Goal: Transaction & Acquisition: Book appointment/travel/reservation

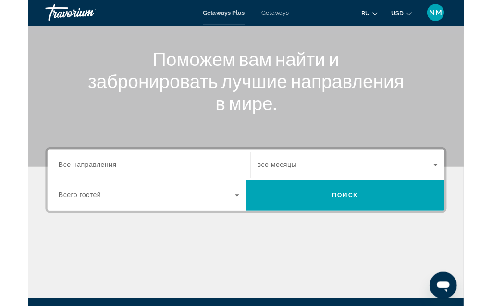
scroll to position [100, 0]
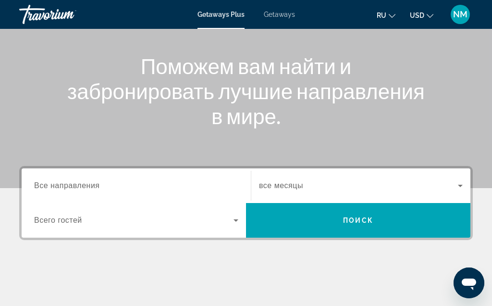
click at [42, 214] on span "Search widget" at bounding box center [133, 220] width 199 height 12
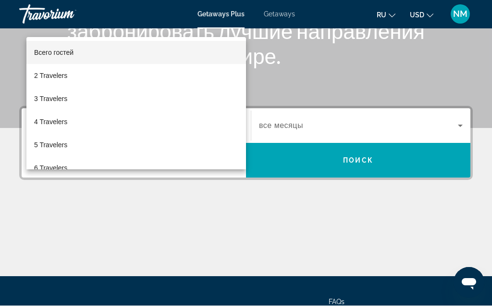
scroll to position [235, 0]
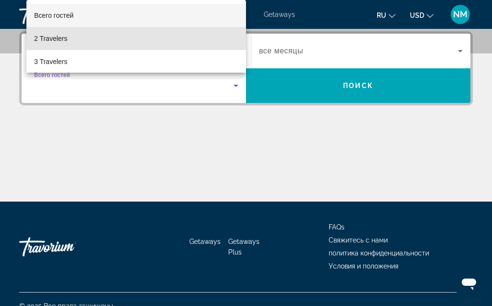
click at [63, 36] on span "2 Travelers" at bounding box center [50, 39] width 33 height 12
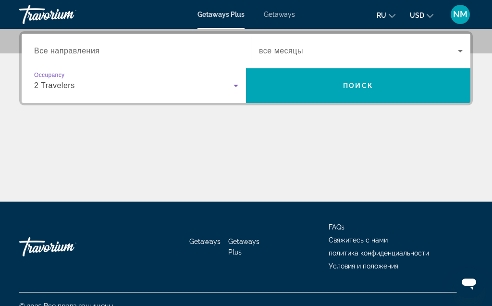
click at [98, 51] on span "Все направления" at bounding box center [67, 51] width 66 height 8
click at [98, 51] on input "Destination Все направления" at bounding box center [136, 52] width 204 height 12
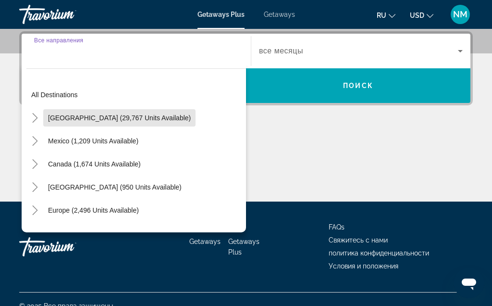
click at [151, 115] on span "[GEOGRAPHIC_DATA] (29,767 units available)" at bounding box center [119, 118] width 143 height 8
type input "**********"
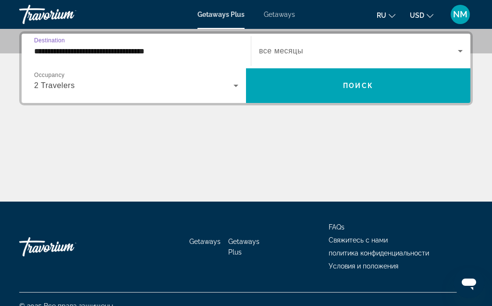
click at [461, 48] on icon "Search widget" at bounding box center [461, 51] width 12 height 12
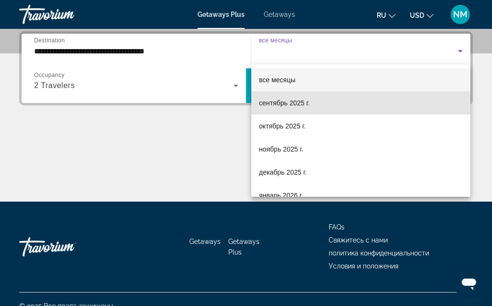
click at [298, 103] on span "сентябрь 2025 г." at bounding box center [284, 103] width 51 height 12
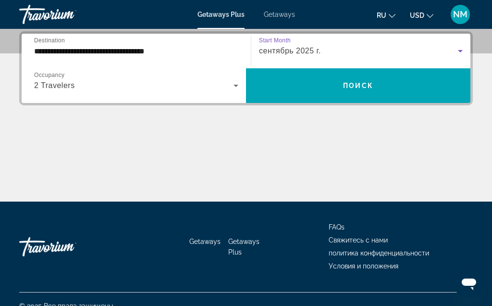
click at [368, 86] on span "Поиск" at bounding box center [358, 86] width 30 height 8
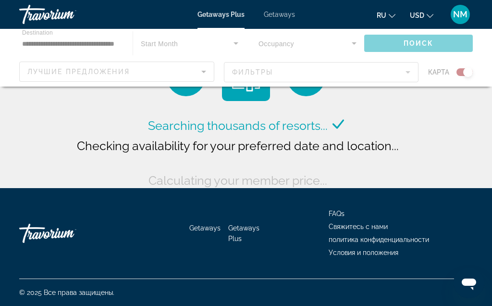
click at [207, 70] on div "Main content" at bounding box center [246, 58] width 492 height 58
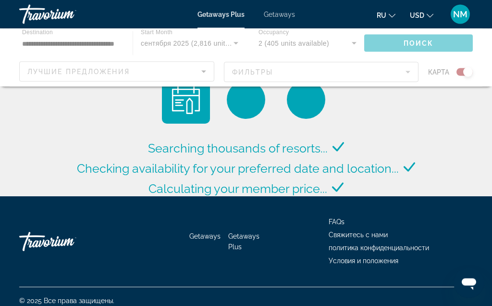
scroll to position [0, 0]
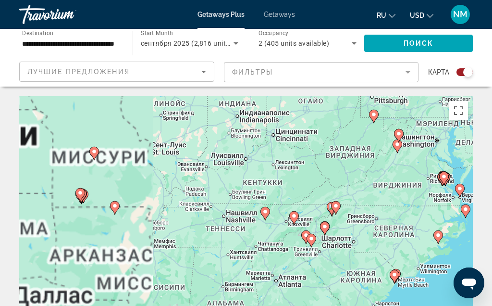
click at [84, 187] on gmp-advanced-marker "Main content" at bounding box center [80, 194] width 10 height 14
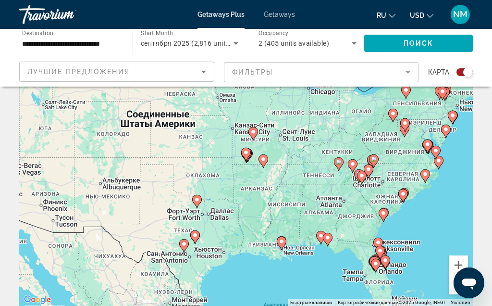
click at [248, 156] on icon "Main content" at bounding box center [246, 154] width 9 height 12
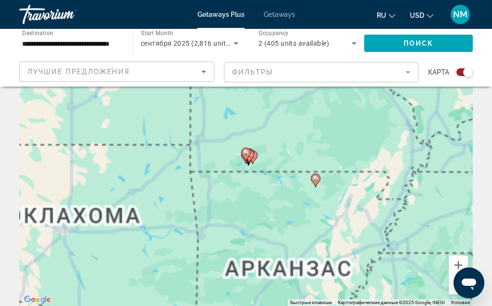
click at [251, 158] on icon "Main content" at bounding box center [249, 156] width 9 height 12
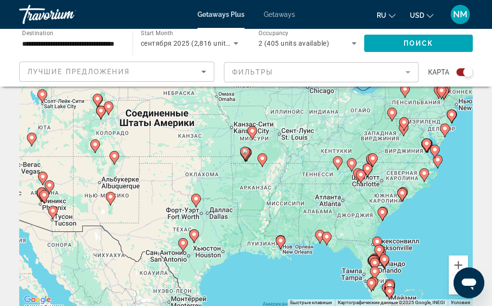
click at [247, 153] on image "Main content" at bounding box center [245, 152] width 6 height 6
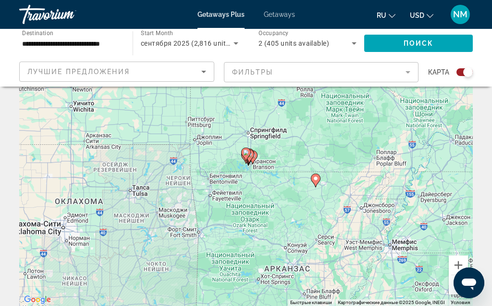
type input "**********"
click at [250, 155] on icon "Main content" at bounding box center [246, 154] width 10 height 13
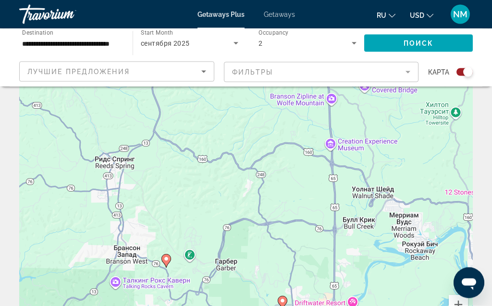
scroll to position [37, 0]
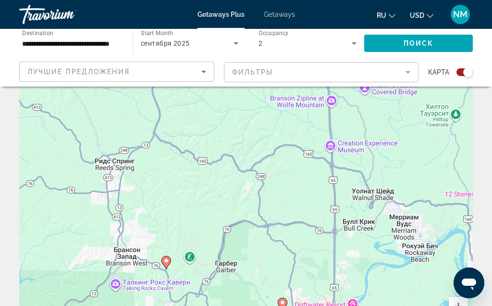
click at [208, 69] on icon "Sort by" at bounding box center [204, 72] width 12 height 12
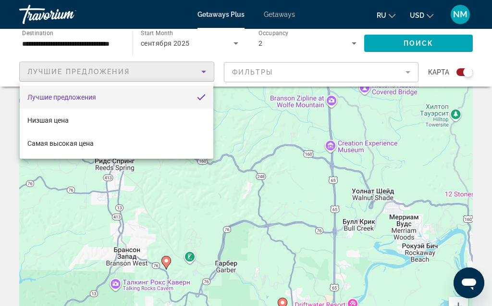
click at [410, 73] on div at bounding box center [246, 153] width 492 height 306
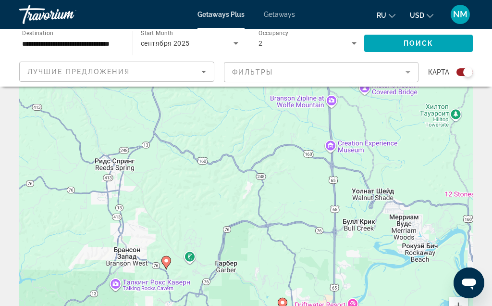
click at [407, 72] on mat-form-field "Фильтры" at bounding box center [321, 72] width 195 height 20
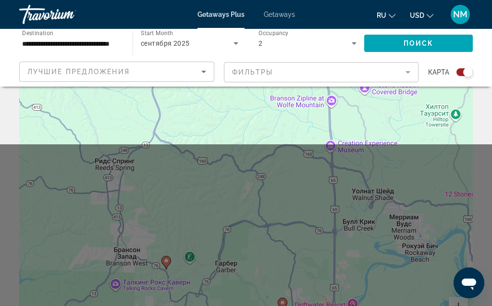
click at [411, 70] on mat-form-field "Фильтры" at bounding box center [321, 72] width 195 height 20
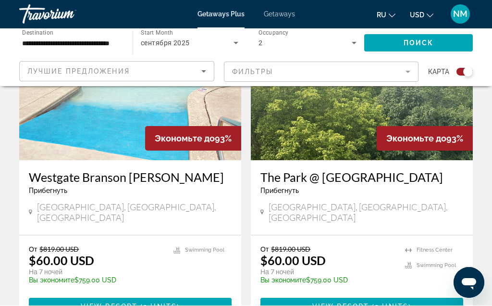
scroll to position [411, 0]
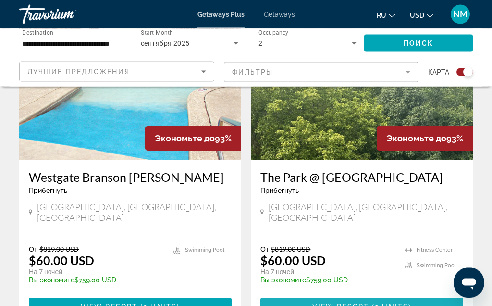
click at [359, 303] on span "View Resort" at bounding box center [340, 307] width 57 height 8
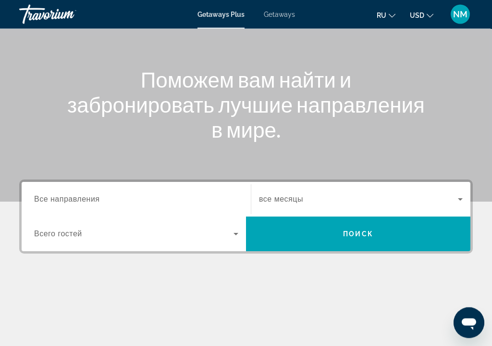
scroll to position [87, 0]
click at [283, 18] on span "Getaways" at bounding box center [279, 15] width 31 height 8
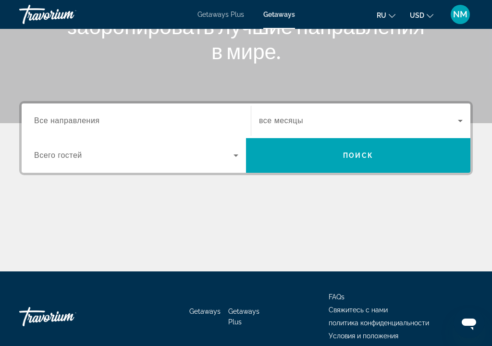
scroll to position [162, 0]
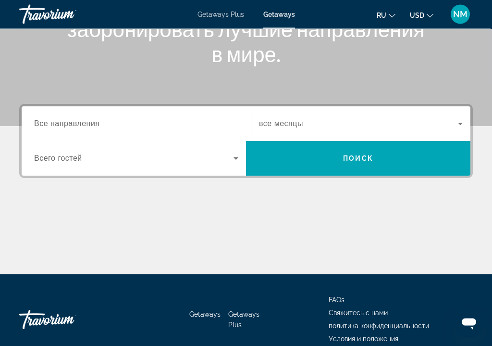
click at [37, 122] on span "Все направления" at bounding box center [67, 124] width 66 height 8
click at [37, 122] on input "Destination Все направления" at bounding box center [136, 125] width 204 height 12
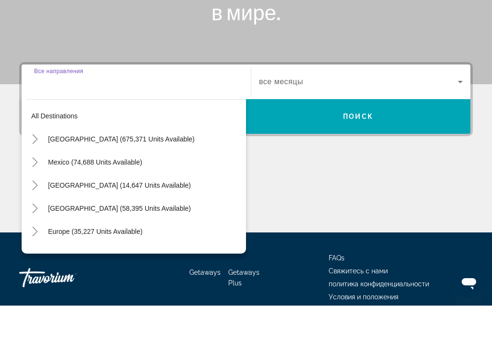
scroll to position [195, 0]
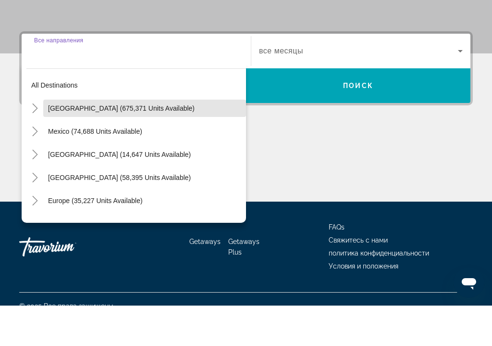
click at [153, 145] on span "[GEOGRAPHIC_DATA] (675,371 units available)" at bounding box center [121, 149] width 147 height 8
type input "**********"
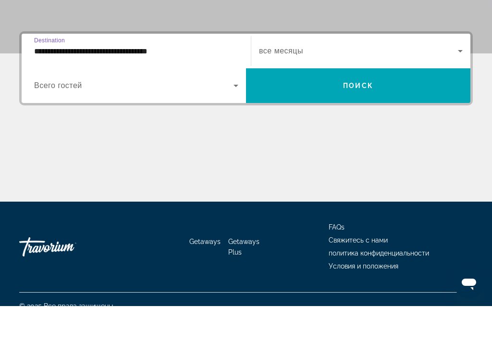
click at [236, 120] on icon "Search widget" at bounding box center [236, 126] width 12 height 12
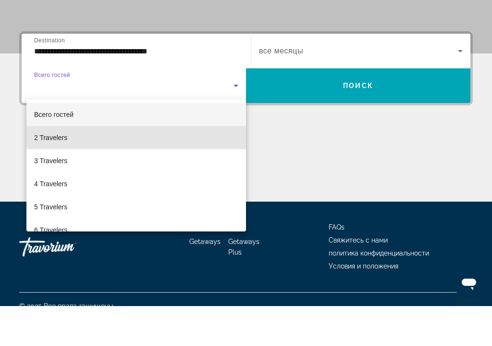
click at [50, 172] on span "2 Travelers" at bounding box center [50, 178] width 33 height 12
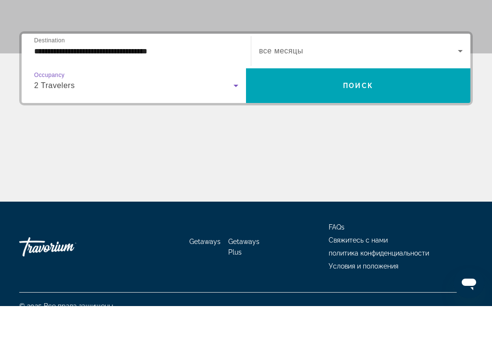
click at [463, 85] on icon "Search widget" at bounding box center [461, 91] width 12 height 12
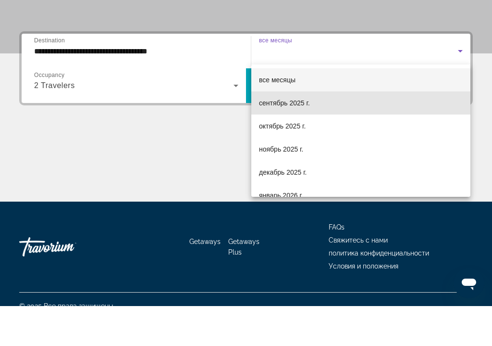
click at [299, 137] on span "сентябрь 2025 г." at bounding box center [284, 143] width 51 height 12
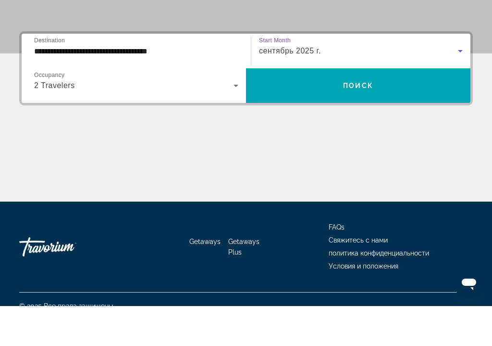
click at [362, 114] on span "Search widget" at bounding box center [358, 125] width 224 height 23
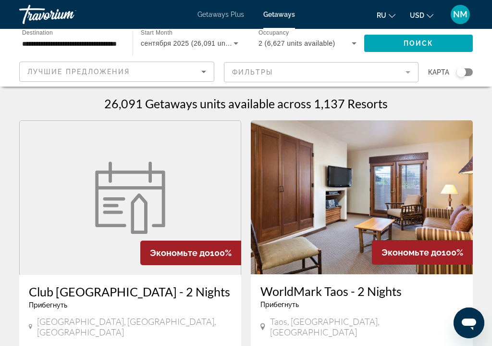
click at [205, 72] on icon "Sort by" at bounding box center [203, 72] width 5 height 2
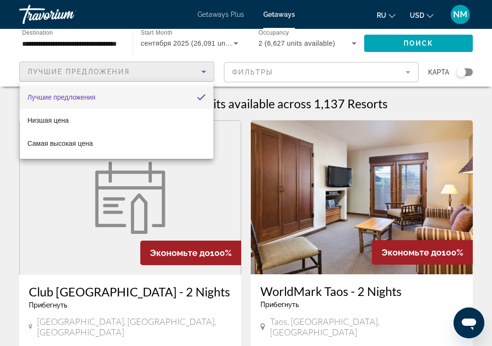
click at [262, 71] on div at bounding box center [246, 173] width 492 height 346
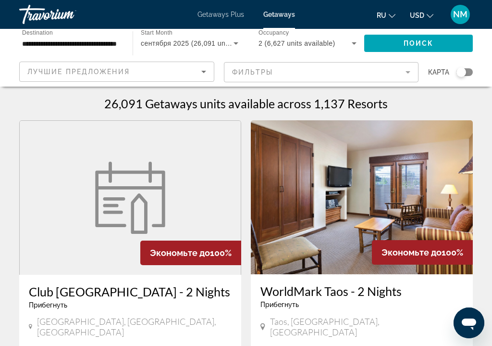
click at [265, 70] on mat-form-field "Фильтры" at bounding box center [321, 72] width 195 height 20
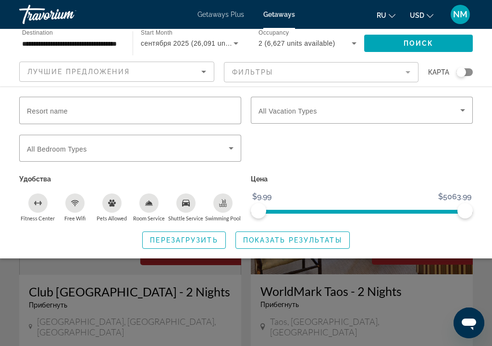
click at [224, 14] on span "Getaways Plus" at bounding box center [221, 15] width 47 height 8
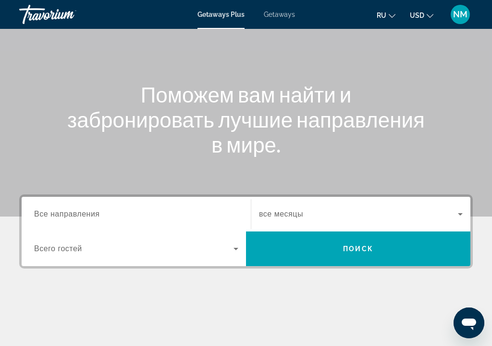
click at [32, 211] on div "Destination Все направления" at bounding box center [136, 213] width 220 height 27
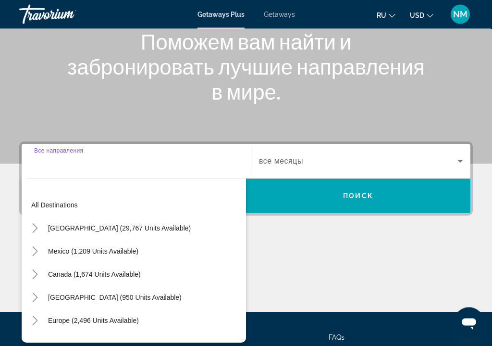
scroll to position [208, 0]
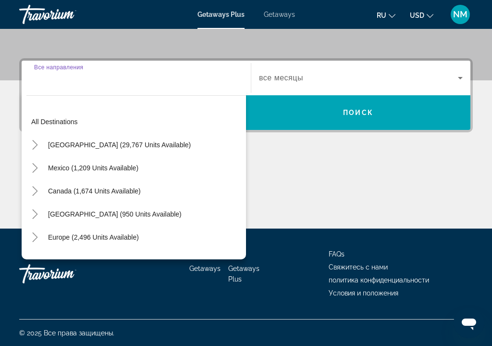
click at [153, 143] on span "[GEOGRAPHIC_DATA] (29,767 units available)" at bounding box center [119, 145] width 143 height 8
type input "**********"
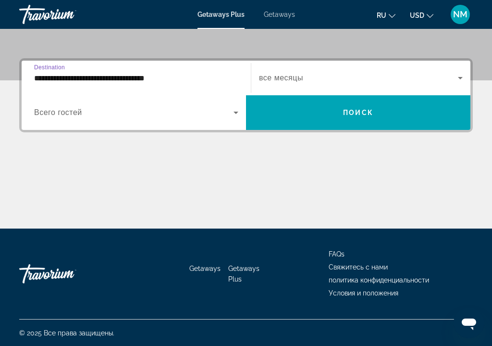
click at [238, 113] on icon "Search widget" at bounding box center [236, 113] width 12 height 12
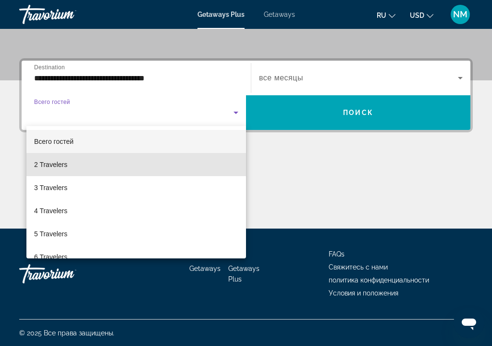
click at [65, 163] on span "2 Travelers" at bounding box center [50, 165] width 33 height 12
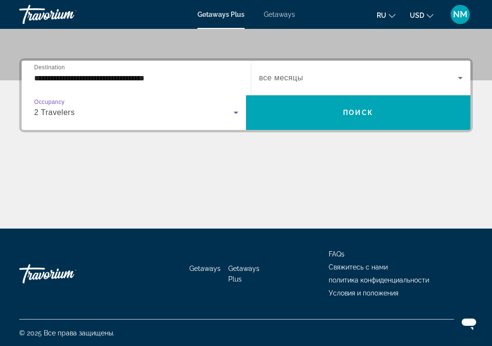
click at [460, 79] on icon "Search widget" at bounding box center [461, 78] width 12 height 12
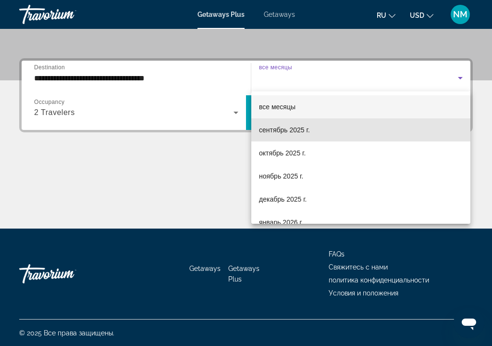
click at [301, 131] on span "сентябрь 2025 г." at bounding box center [284, 130] width 51 height 12
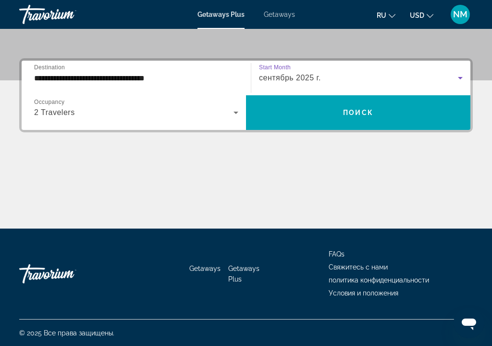
click at [356, 113] on span "Поиск" at bounding box center [358, 113] width 30 height 8
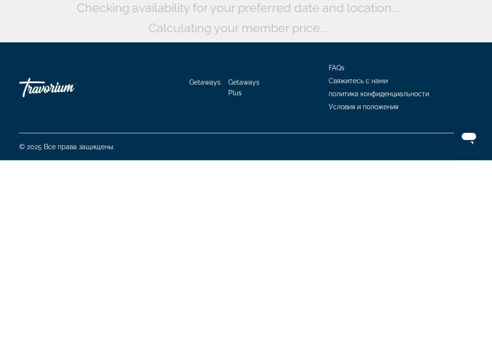
scroll to position [23, 0]
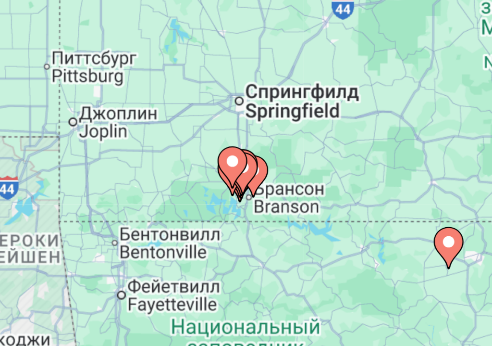
type input "**********"
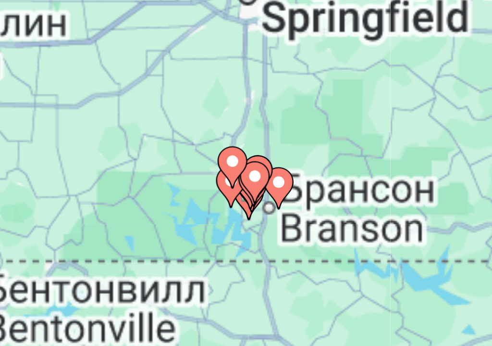
click at [249, 209] on icon "Main content" at bounding box center [253, 215] width 9 height 12
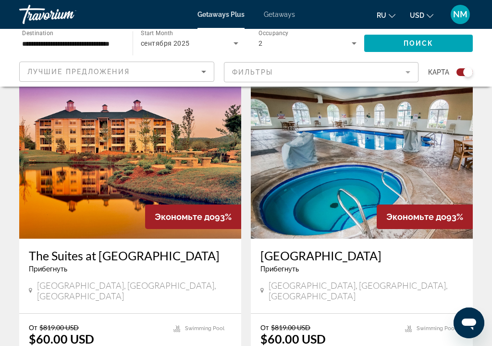
scroll to position [678, 0]
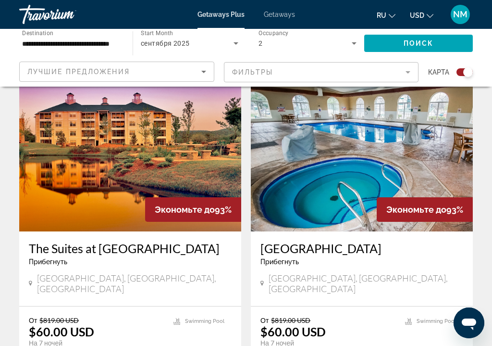
click at [328, 241] on h3 "[GEOGRAPHIC_DATA]" at bounding box center [362, 248] width 203 height 14
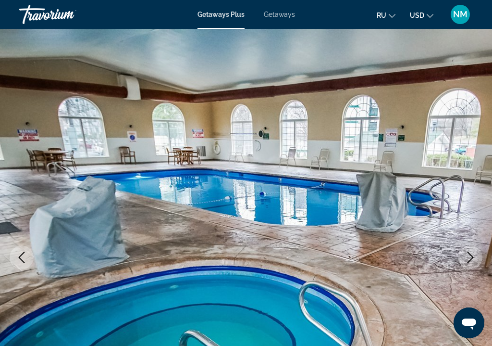
click at [465, 257] on icon "Next image" at bounding box center [471, 257] width 12 height 12
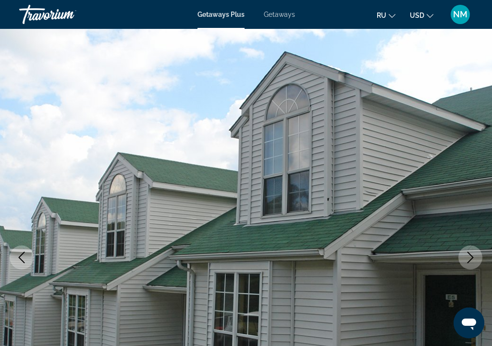
click at [470, 259] on icon "Next image" at bounding box center [471, 257] width 12 height 12
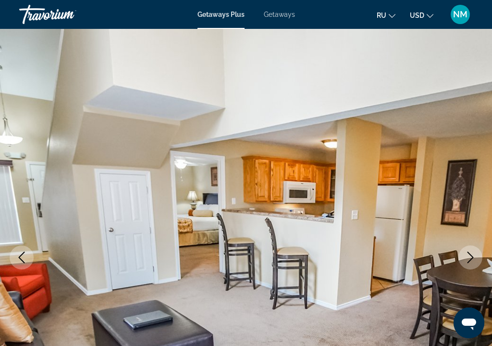
click at [467, 255] on icon "Next image" at bounding box center [471, 257] width 12 height 12
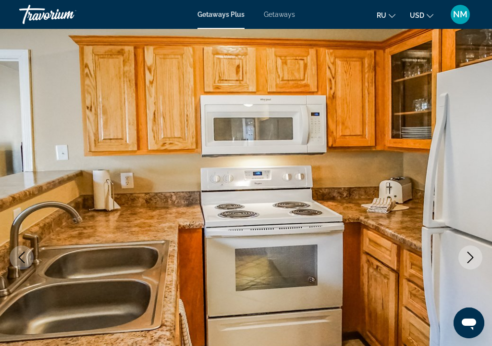
click at [468, 255] on icon "Next image" at bounding box center [471, 257] width 12 height 12
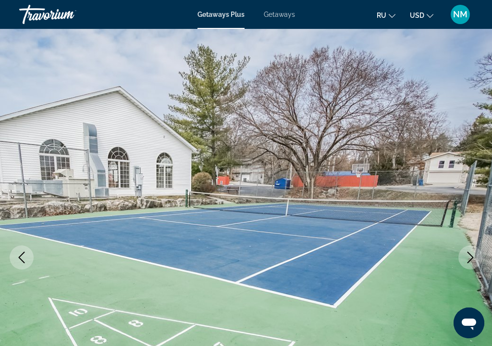
click at [468, 256] on icon "Next image" at bounding box center [471, 257] width 12 height 12
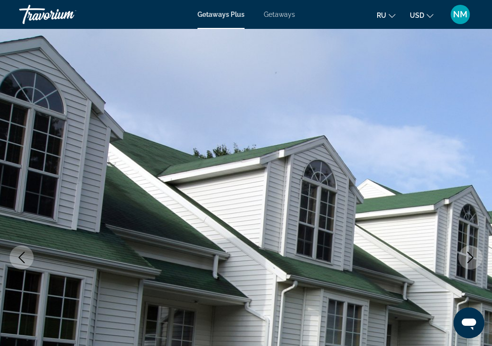
click at [470, 255] on icon "Next image" at bounding box center [471, 257] width 12 height 12
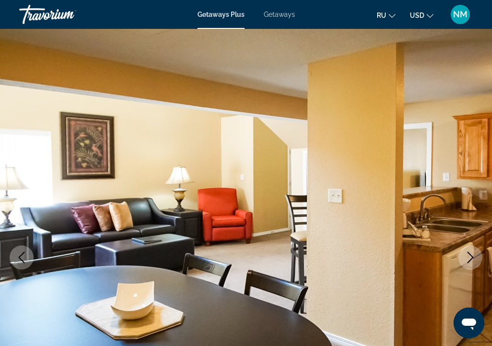
click at [468, 253] on icon "Next image" at bounding box center [471, 257] width 12 height 12
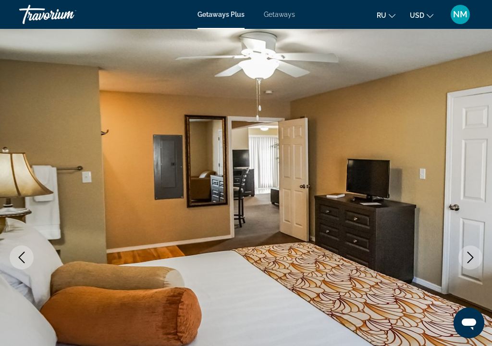
click at [468, 255] on icon "Next image" at bounding box center [471, 257] width 12 height 12
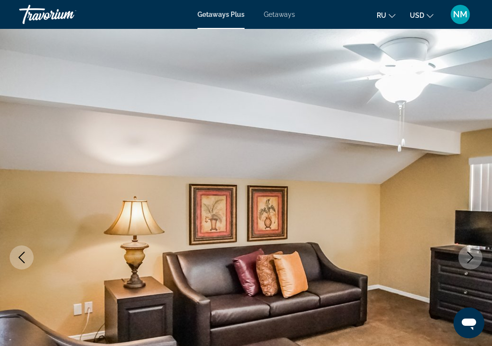
click at [470, 256] on icon "Next image" at bounding box center [471, 257] width 12 height 12
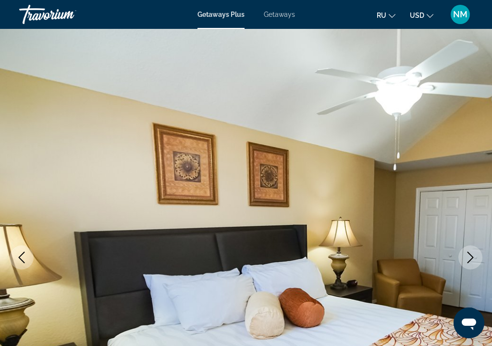
click at [468, 256] on icon "Next image" at bounding box center [471, 257] width 12 height 12
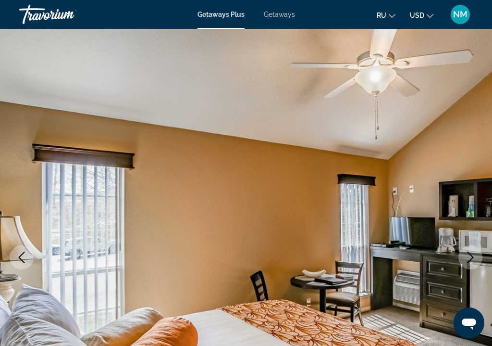
click at [470, 257] on icon "Next image" at bounding box center [471, 257] width 12 height 12
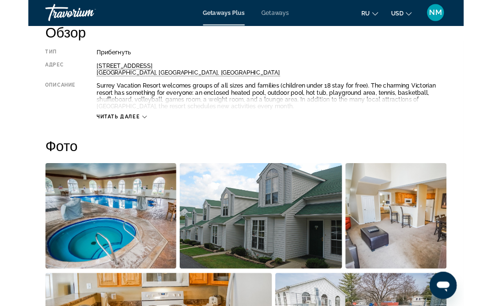
scroll to position [504, 0]
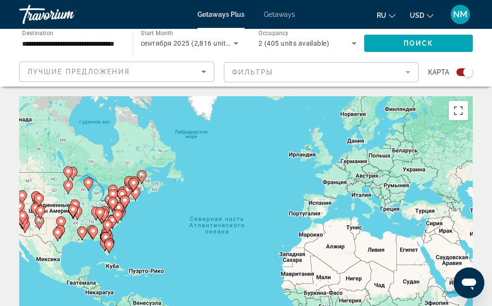
click at [73, 206] on image "Main content" at bounding box center [73, 209] width 6 height 6
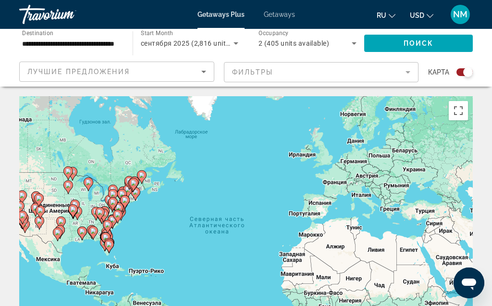
scroll to position [79, 0]
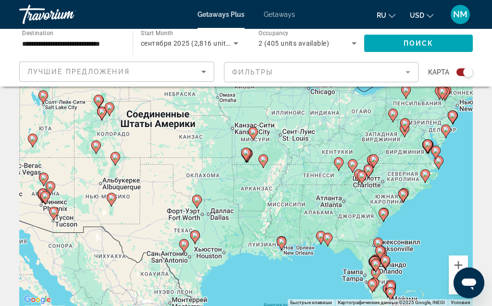
click at [249, 153] on icon "Main content" at bounding box center [246, 154] width 9 height 12
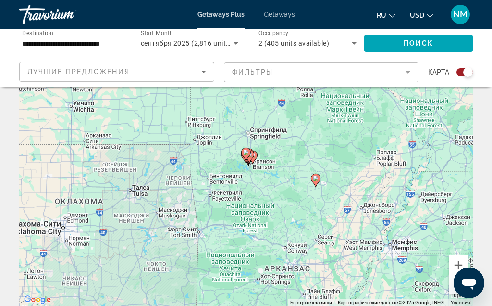
type input "**********"
click at [253, 155] on icon "Main content" at bounding box center [249, 156] width 9 height 12
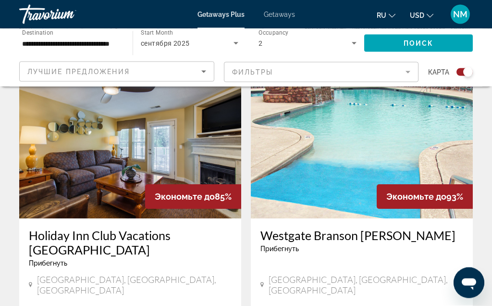
scroll to position [354, 0]
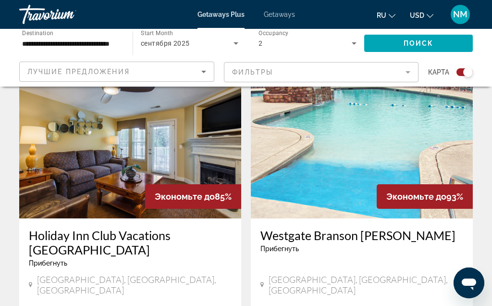
click at [454, 194] on div "Экономьте до 93%" at bounding box center [425, 196] width 96 height 25
click at [445, 196] on div "Экономьте до 93%" at bounding box center [425, 196] width 96 height 25
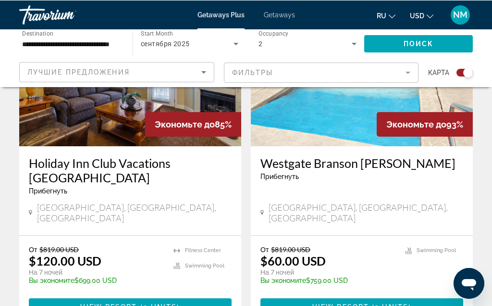
scroll to position [426, 0]
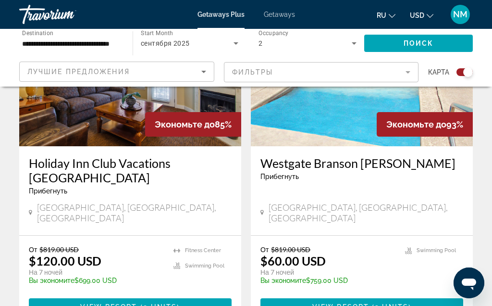
click at [166, 303] on span "9 units" at bounding box center [160, 307] width 34 height 8
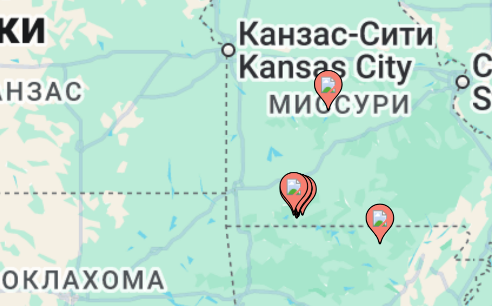
click at [242, 227] on icon "Main content" at bounding box center [246, 233] width 9 height 12
type input "**********"
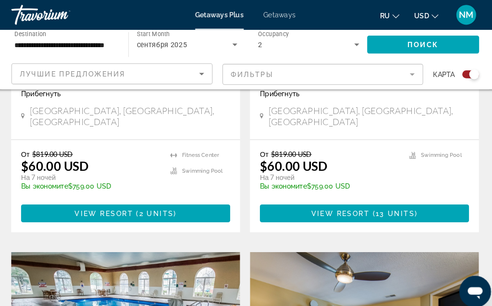
scroll to position [864, 0]
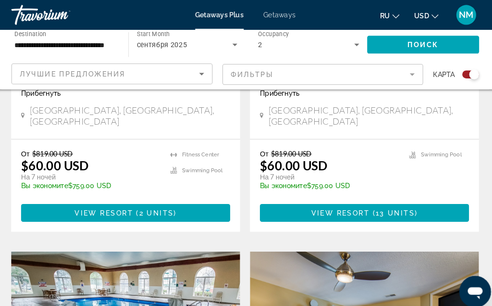
click at [413, 195] on span "Main content" at bounding box center [362, 206] width 203 height 23
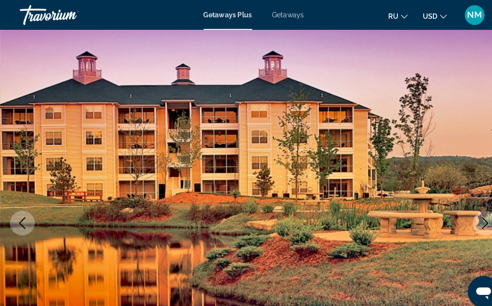
scroll to position [41, 0]
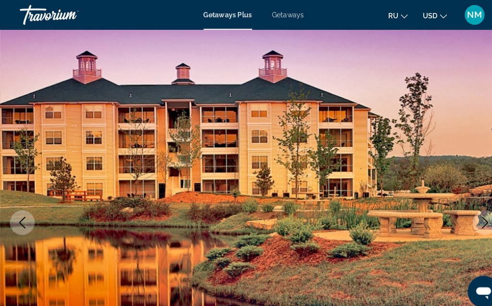
click at [465, 211] on icon "Next image" at bounding box center [471, 216] width 12 height 12
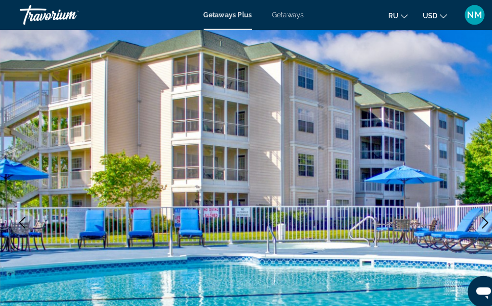
click at [469, 213] on icon "Next image" at bounding box center [471, 216] width 12 height 12
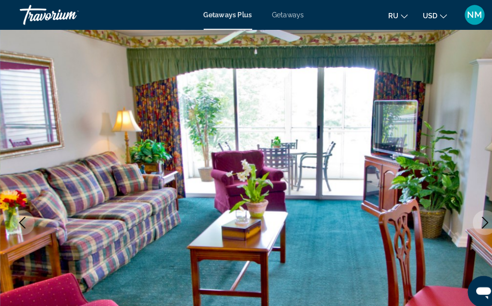
click at [470, 210] on icon "Next image" at bounding box center [471, 216] width 12 height 12
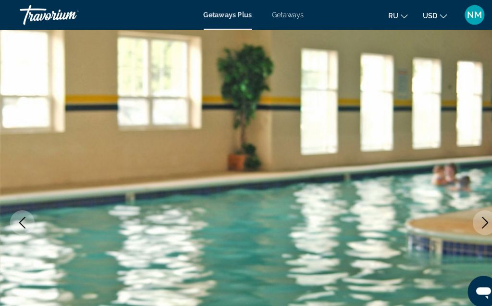
click at [468, 212] on icon "Next image" at bounding box center [471, 216] width 12 height 12
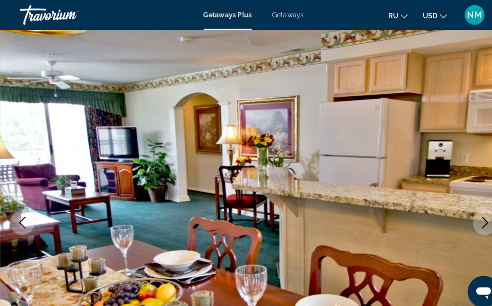
click at [469, 208] on button "Next image" at bounding box center [471, 216] width 24 height 24
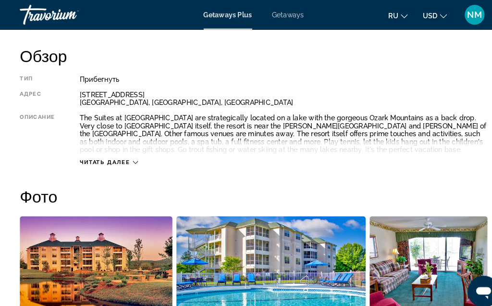
scroll to position [490, 0]
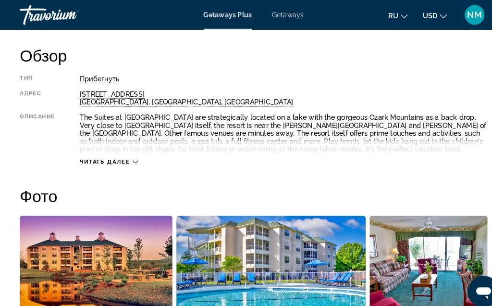
click at [133, 155] on icon "Main content" at bounding box center [131, 156] width 5 height 5
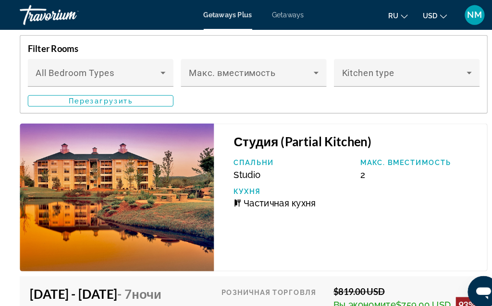
scroll to position [1936, 0]
click at [318, 137] on h3 "Студия (Partial Kitchen)" at bounding box center [345, 137] width 236 height 14
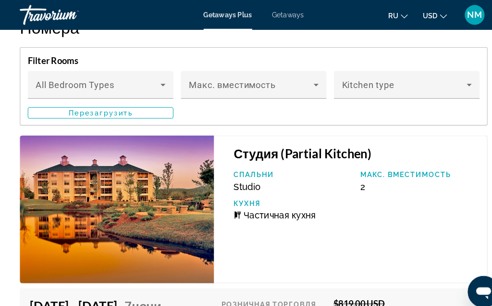
scroll to position [1919, 0]
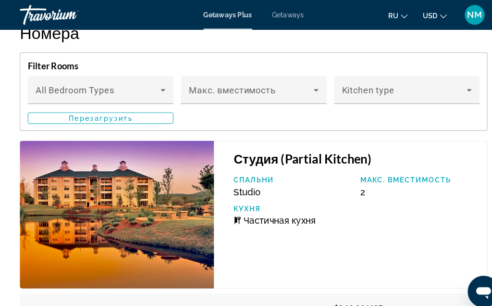
click at [452, 85] on icon "Main content" at bounding box center [455, 88] width 12 height 12
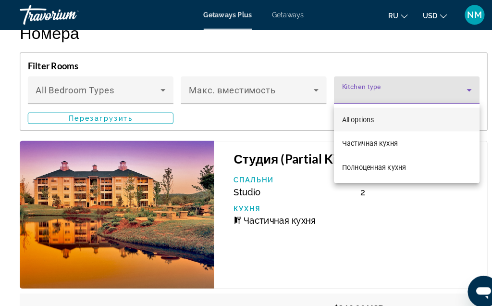
click at [305, 89] on div at bounding box center [246, 153] width 492 height 306
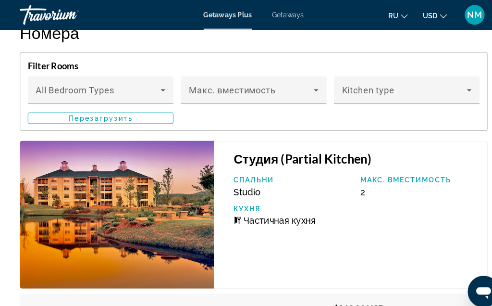
click at [310, 86] on icon "Main content" at bounding box center [307, 88] width 12 height 12
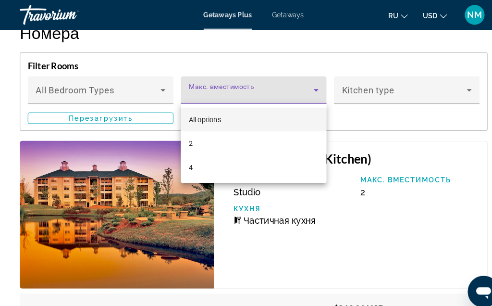
click at [157, 86] on div at bounding box center [246, 153] width 492 height 306
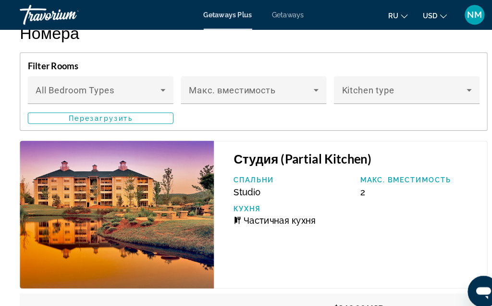
click at [159, 87] on icon "Main content" at bounding box center [158, 88] width 5 height 2
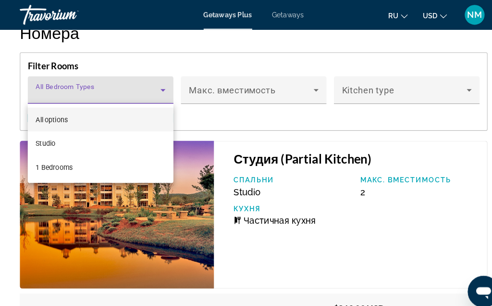
click at [462, 121] on div at bounding box center [246, 153] width 492 height 306
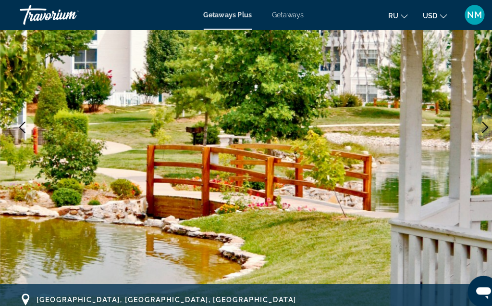
scroll to position [0, 0]
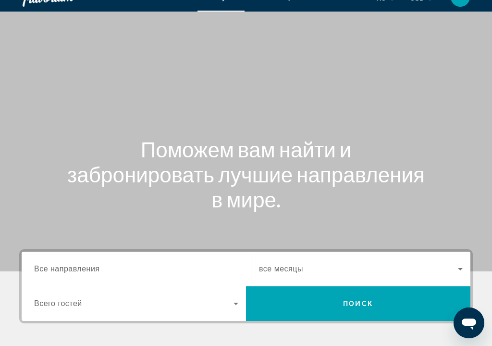
scroll to position [28, 0]
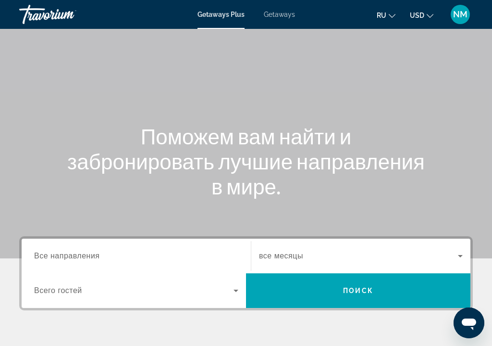
click at [48, 250] on input "Destination Все направления" at bounding box center [136, 256] width 204 height 12
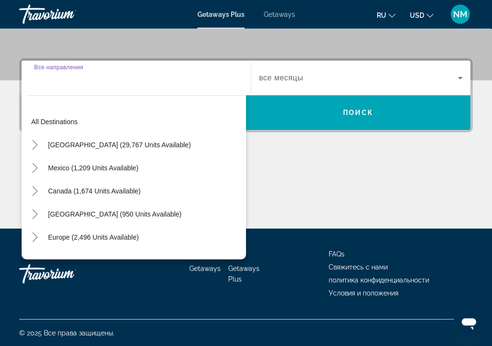
scroll to position [208, 0]
click at [149, 145] on span "[GEOGRAPHIC_DATA] (29,767 units available)" at bounding box center [119, 145] width 143 height 8
type input "**********"
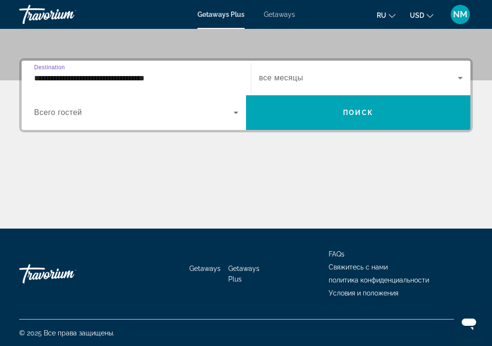
click at [87, 112] on span "Search widget" at bounding box center [133, 113] width 199 height 12
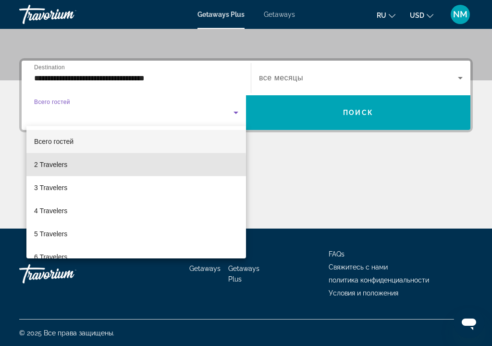
click at [62, 169] on span "2 Travelers" at bounding box center [50, 165] width 33 height 12
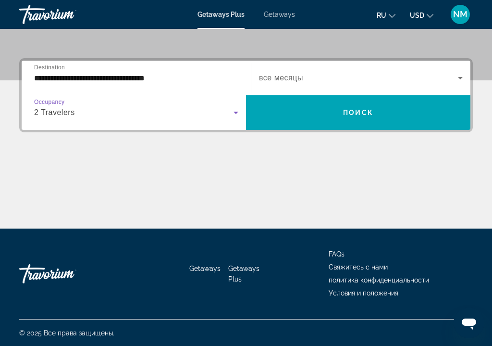
click at [299, 81] on span "все месяцы" at bounding box center [281, 78] width 44 height 8
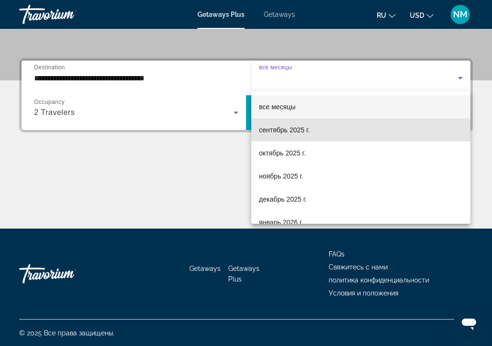
click at [297, 131] on span "сентябрь 2025 г." at bounding box center [284, 130] width 51 height 12
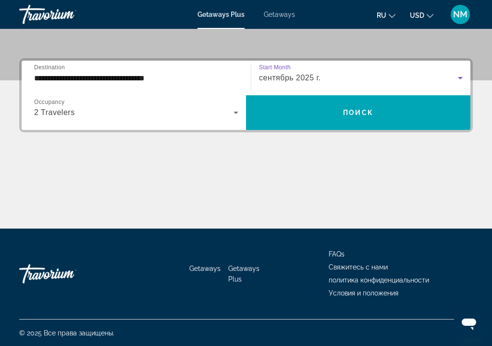
click at [346, 116] on span "Поиск" at bounding box center [358, 113] width 30 height 8
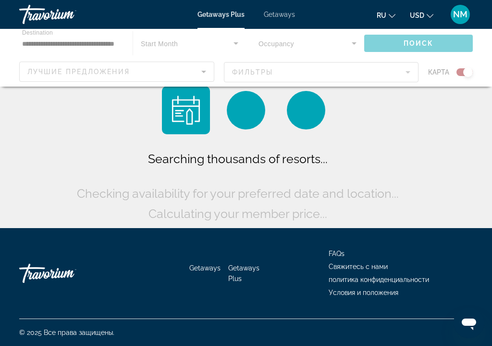
scroll to position [23, 0]
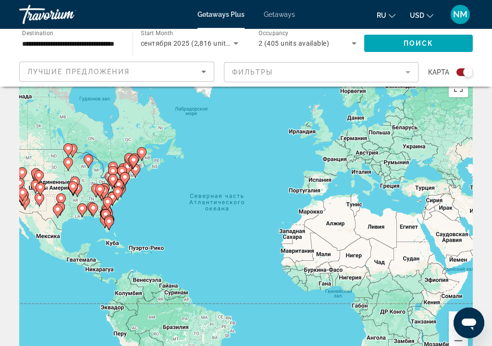
click at [76, 182] on icon "Main content" at bounding box center [73, 188] width 9 height 12
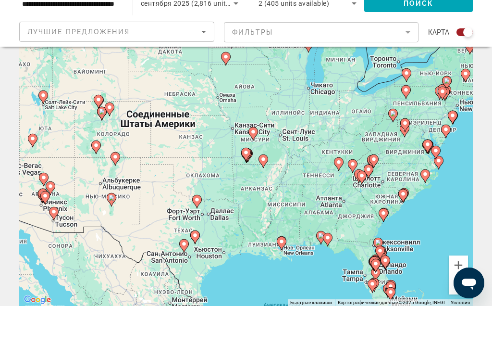
click at [249, 188] on icon "Main content" at bounding box center [246, 194] width 9 height 12
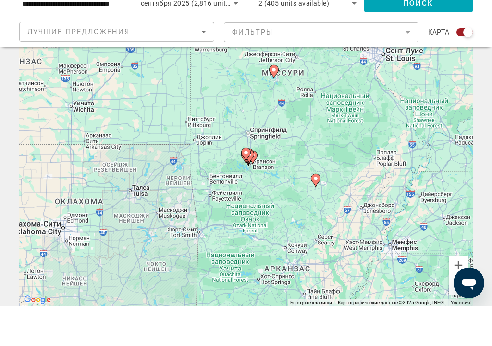
click at [254, 192] on image "Main content" at bounding box center [253, 195] width 6 height 6
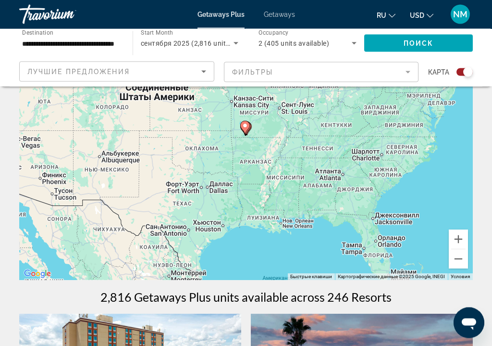
scroll to position [79, 0]
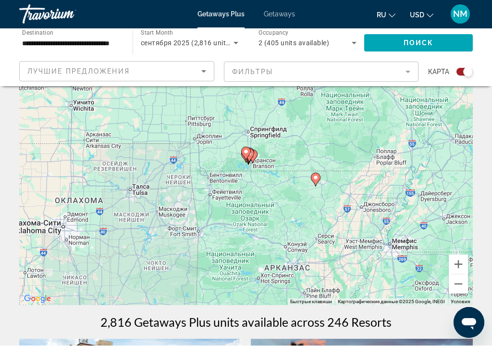
click at [250, 156] on gmp-advanced-marker "Main content" at bounding box center [246, 154] width 10 height 14
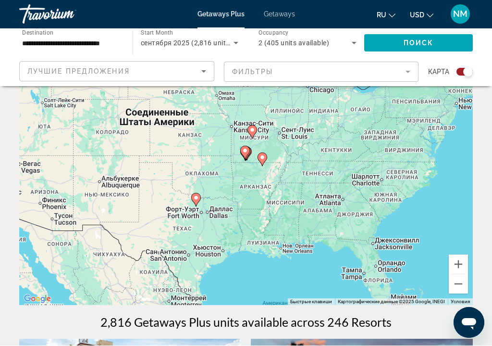
click at [250, 151] on icon "Main content" at bounding box center [246, 153] width 9 height 12
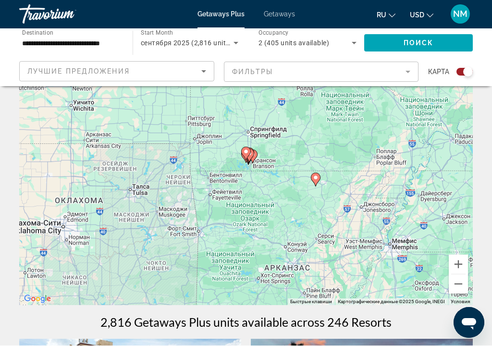
type input "**********"
click at [252, 158] on gmp-advanced-marker "Main content" at bounding box center [250, 156] width 10 height 14
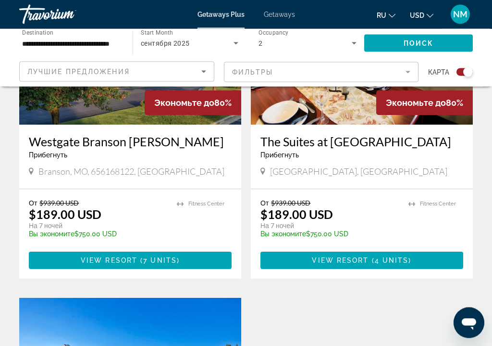
scroll to position [1474, 0]
click at [192, 249] on span "Main content" at bounding box center [130, 260] width 203 height 23
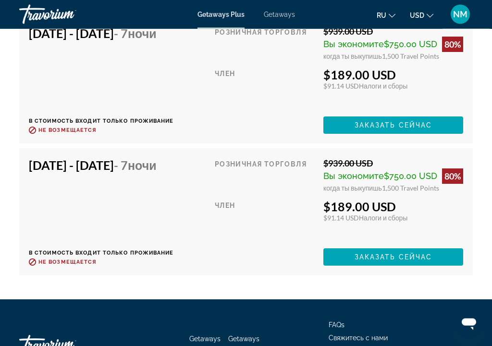
scroll to position [2593, 0]
